Goal: Information Seeking & Learning: Learn about a topic

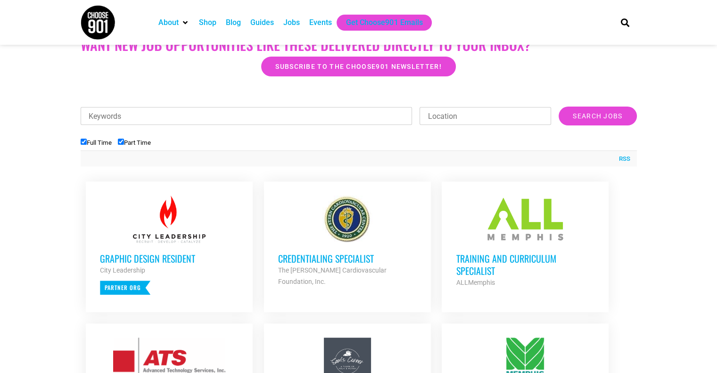
click at [122, 142] on input "Part Time" at bounding box center [121, 142] width 6 height 6
checkbox input "false"
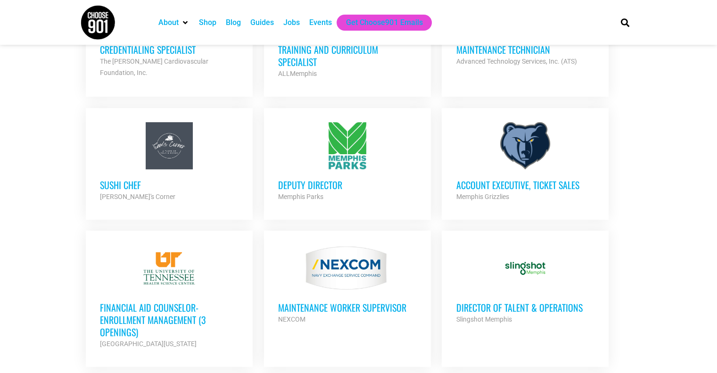
scroll to position [470, 0]
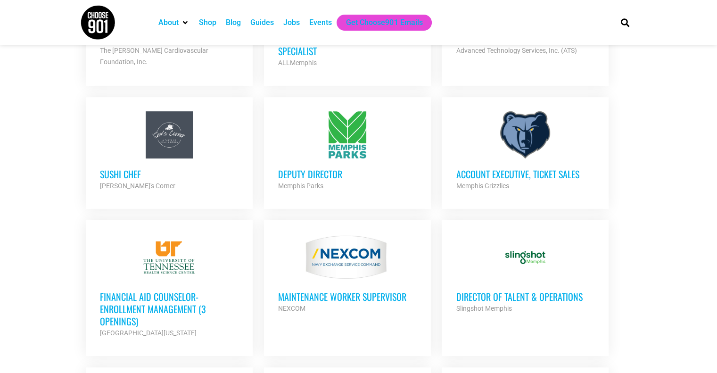
click at [328, 175] on h3 "Deputy Director" at bounding box center [347, 174] width 139 height 12
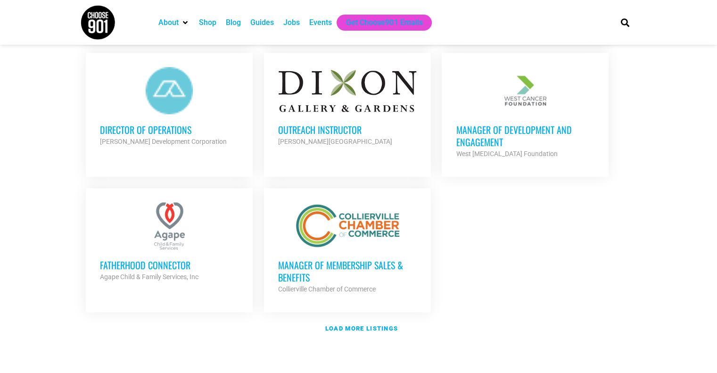
scroll to position [1044, 0]
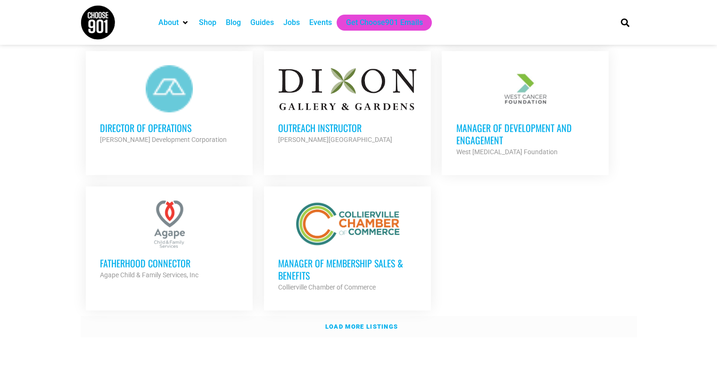
click at [356, 317] on link "Load more listings" at bounding box center [359, 327] width 556 height 22
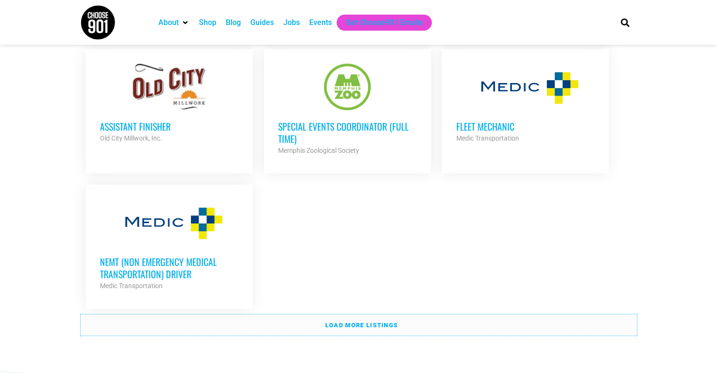
scroll to position [1997, 0]
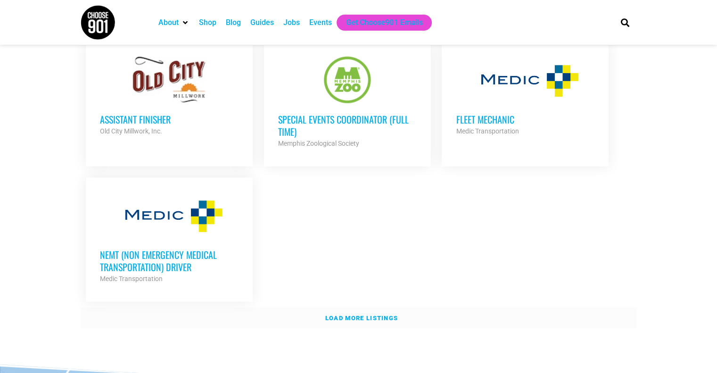
click at [337, 314] on strong "Load more listings" at bounding box center [361, 317] width 73 height 7
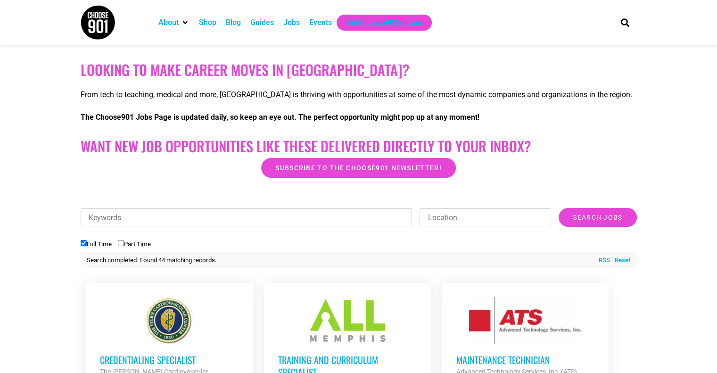
scroll to position [0, 0]
